Goal: Navigation & Orientation: Find specific page/section

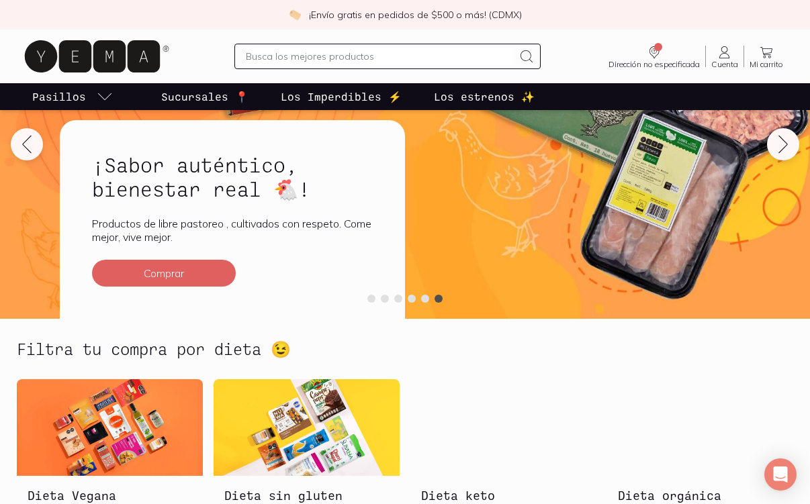
scroll to position [134, 0]
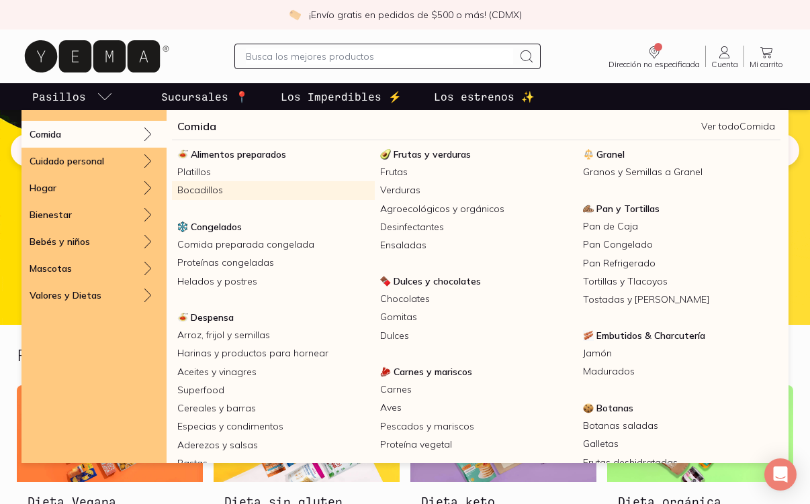
click at [215, 190] on link "Bocadillos" at bounding box center [273, 190] width 203 height 18
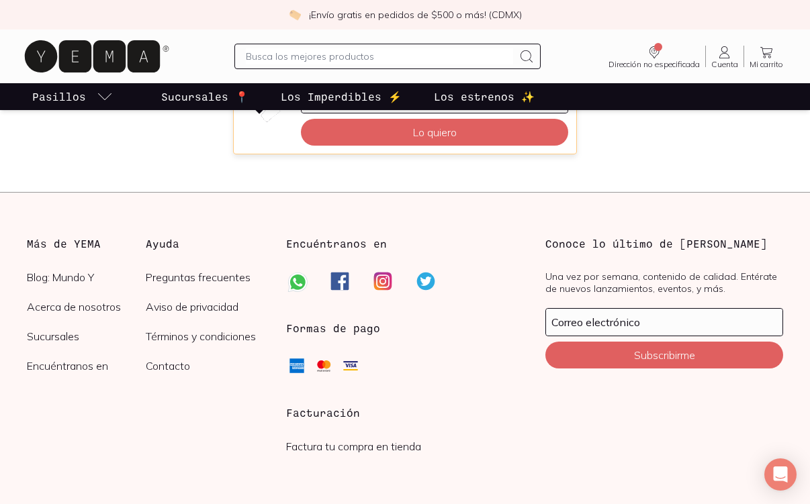
scroll to position [98, 0]
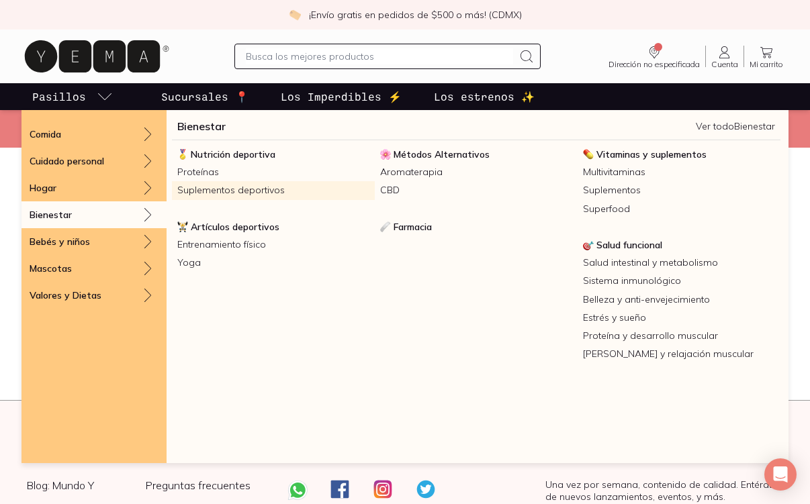
click at [197, 190] on link "Suplementos deportivos" at bounding box center [273, 190] width 203 height 18
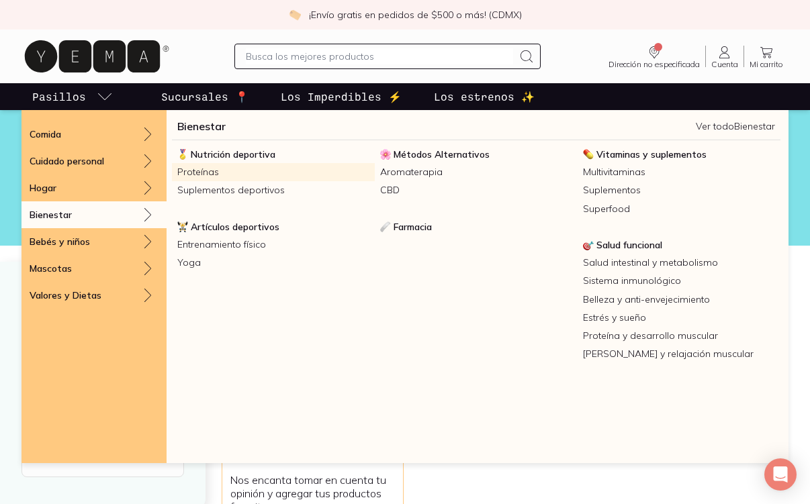
click at [201, 172] on link "Proteínas" at bounding box center [273, 172] width 203 height 18
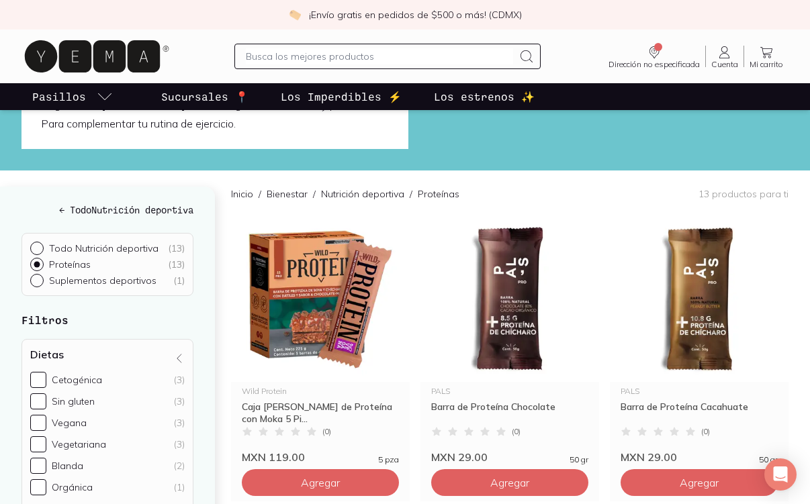
scroll to position [67, 0]
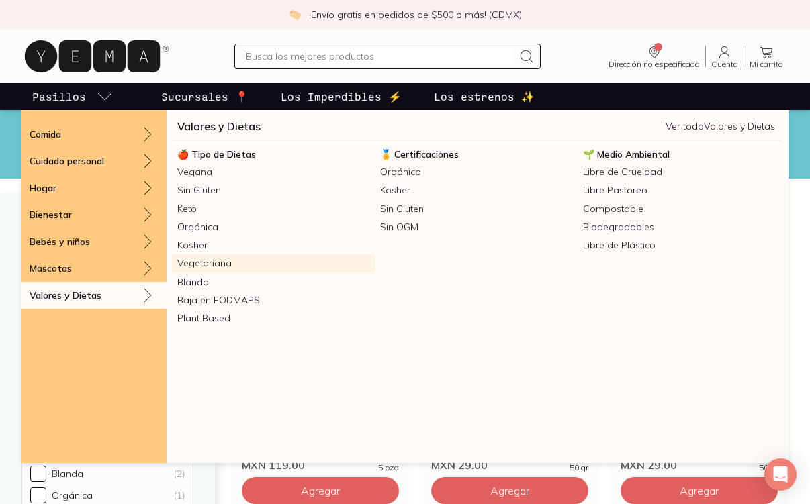
click at [195, 264] on link "Vegetariana" at bounding box center [273, 264] width 203 height 18
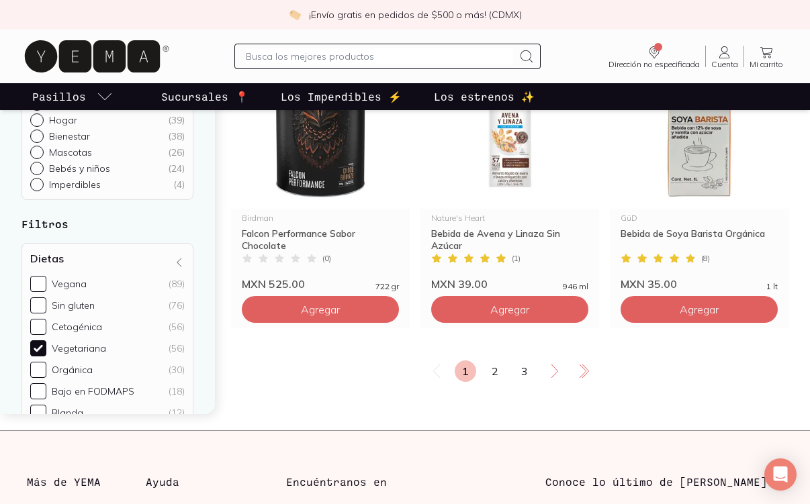
scroll to position [2275, 0]
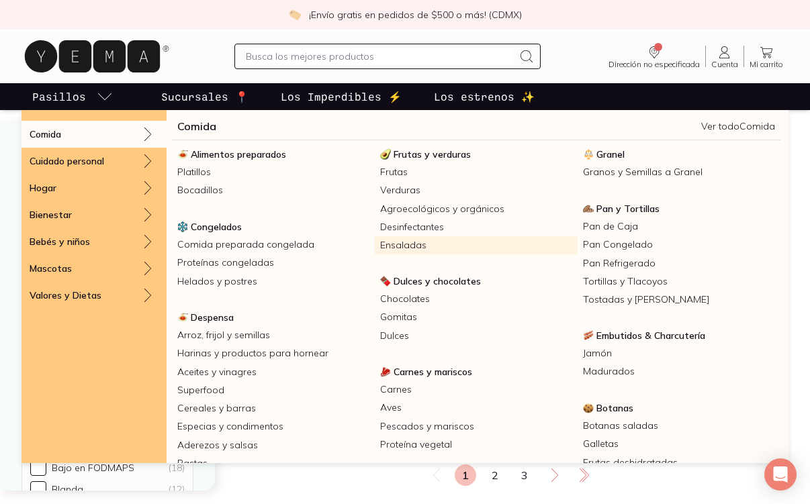
click at [392, 244] on link "Ensaladas" at bounding box center [476, 245] width 203 height 18
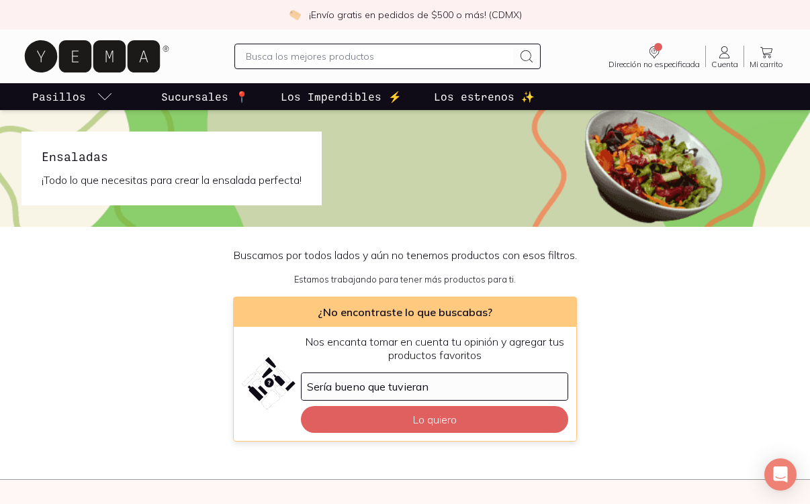
click at [201, 97] on p "Sucursales 📍" at bounding box center [204, 97] width 87 height 16
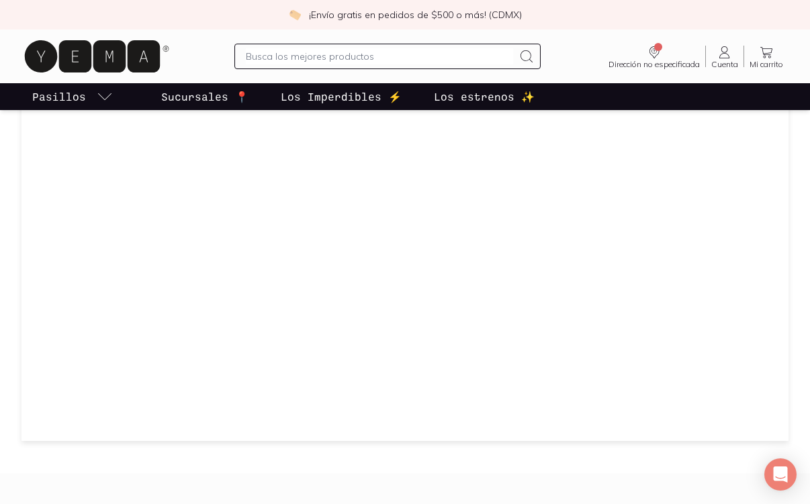
scroll to position [1007, 0]
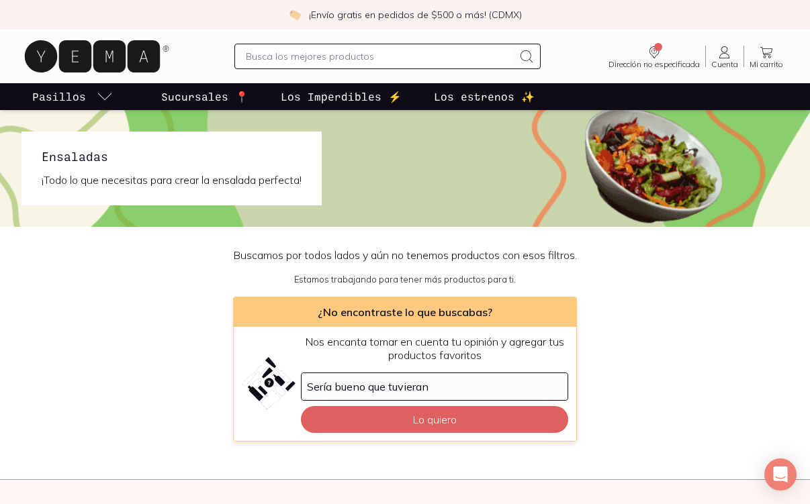
scroll to position [348, 0]
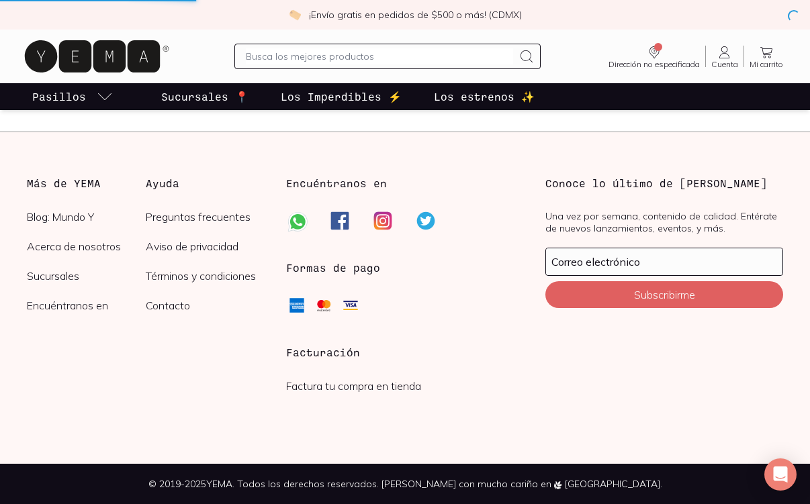
scroll to position [67, 0]
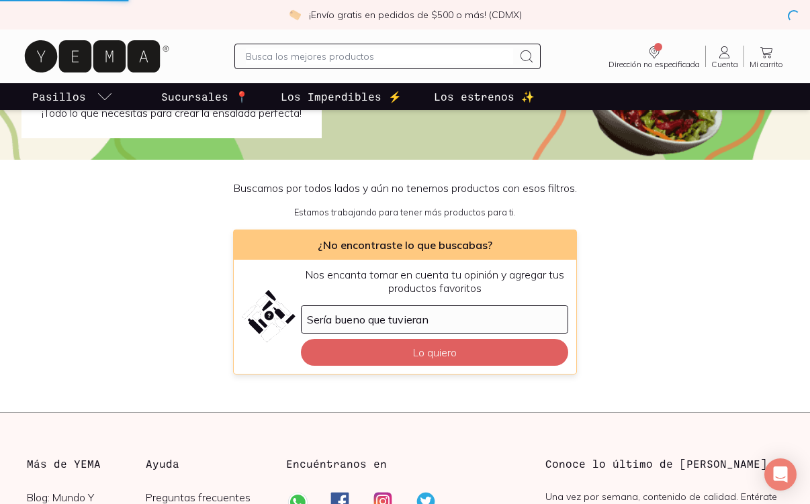
scroll to position [98, 0]
